Goal: Task Accomplishment & Management: Complete application form

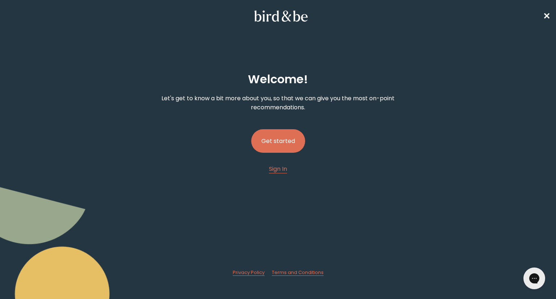
click at [288, 135] on button "Get started" at bounding box center [278, 141] width 54 height 24
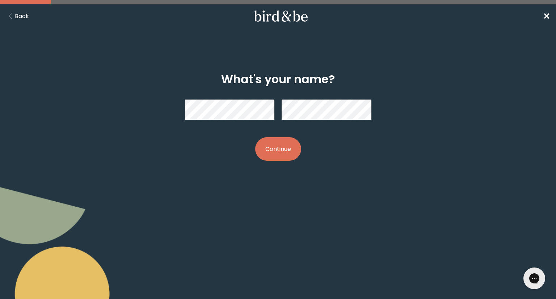
click at [545, 17] on span "✕" at bounding box center [546, 16] width 7 height 12
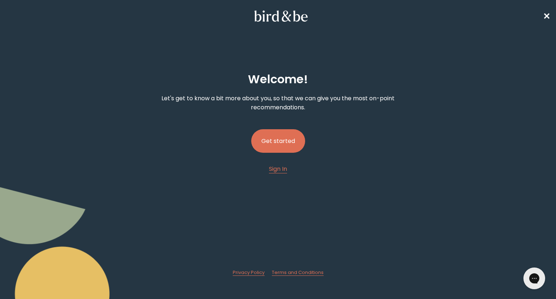
click at [544, 13] on span "✕" at bounding box center [546, 16] width 7 height 12
click at [547, 13] on span "✕" at bounding box center [546, 16] width 7 height 12
